Goal: Find specific page/section: Find specific page/section

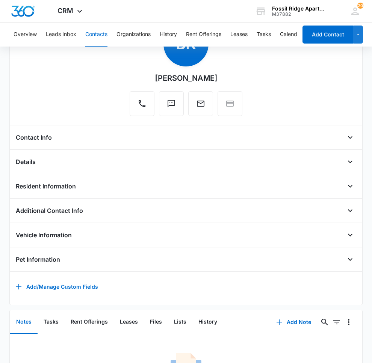
click at [100, 33] on button "Contacts" at bounding box center [96, 35] width 22 height 24
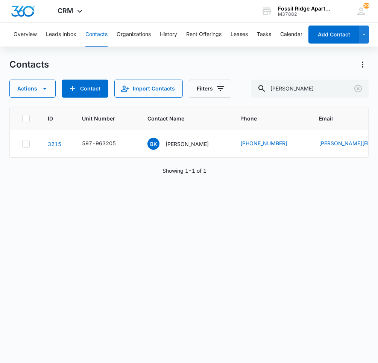
click at [90, 30] on button "Contacts" at bounding box center [96, 35] width 22 height 24
click at [98, 36] on button "Contacts" at bounding box center [96, 35] width 22 height 24
click at [101, 29] on button "Contacts" at bounding box center [96, 35] width 22 height 24
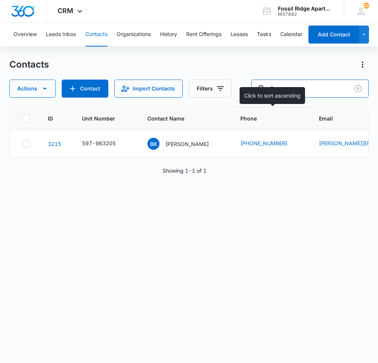
type input "B"
type input "597-990102"
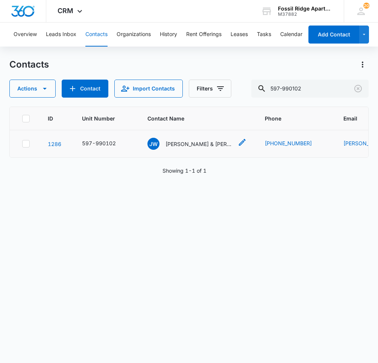
click at [175, 142] on p "[PERSON_NAME] & [PERSON_NAME]" at bounding box center [199, 144] width 68 height 8
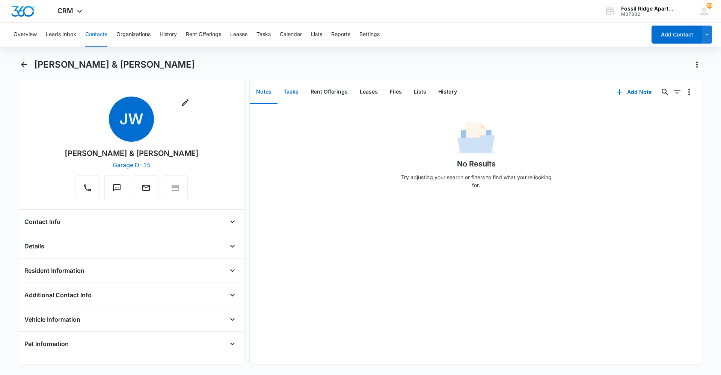
click at [284, 94] on button "Tasks" at bounding box center [291, 91] width 27 height 23
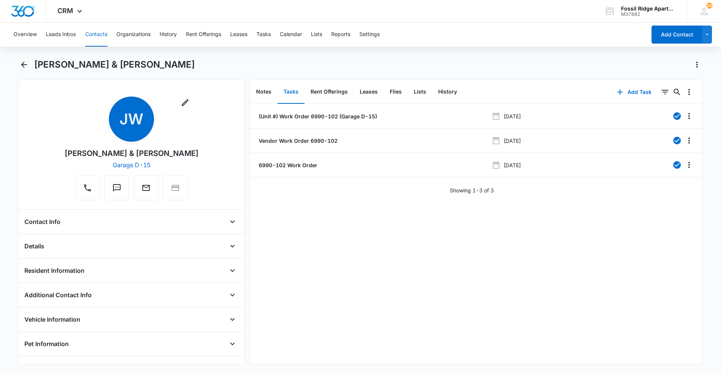
click at [110, 218] on div "Contact Info" at bounding box center [131, 222] width 214 height 12
click at [232, 219] on button "Open" at bounding box center [233, 222] width 12 height 12
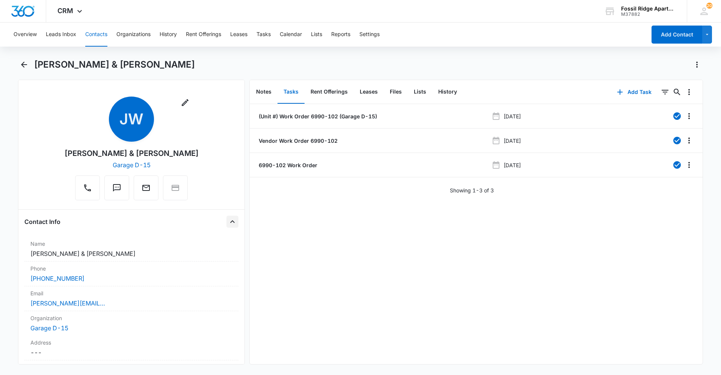
scroll to position [38, 0]
